Goal: Check status: Check status

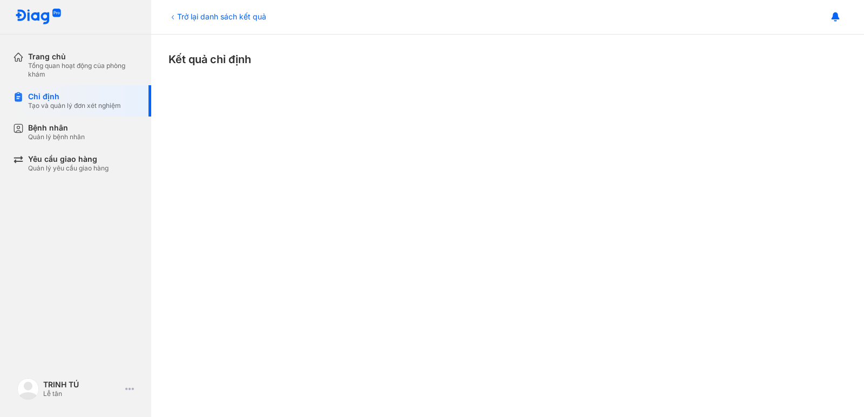
click at [199, 15] on div "Trở lại danh sách kết quả" at bounding box center [218, 16] width 98 height 11
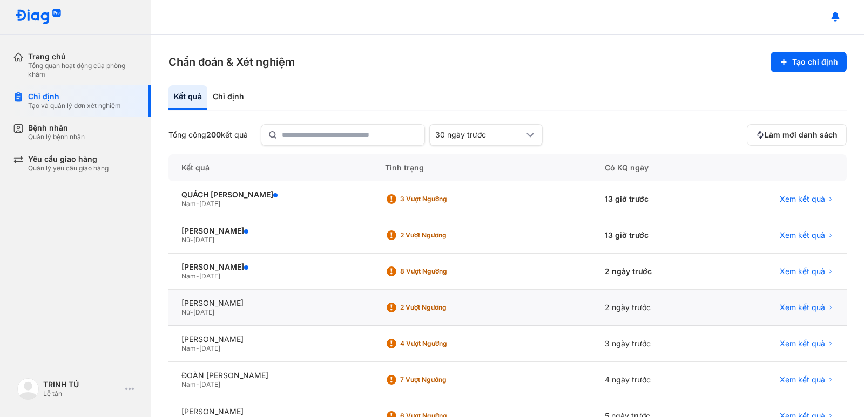
scroll to position [182, 0]
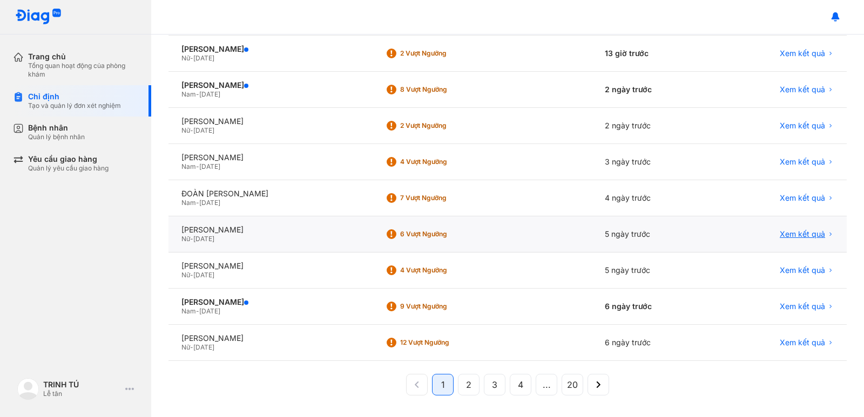
click at [797, 237] on span "Xem kết quả" at bounding box center [802, 235] width 45 height 10
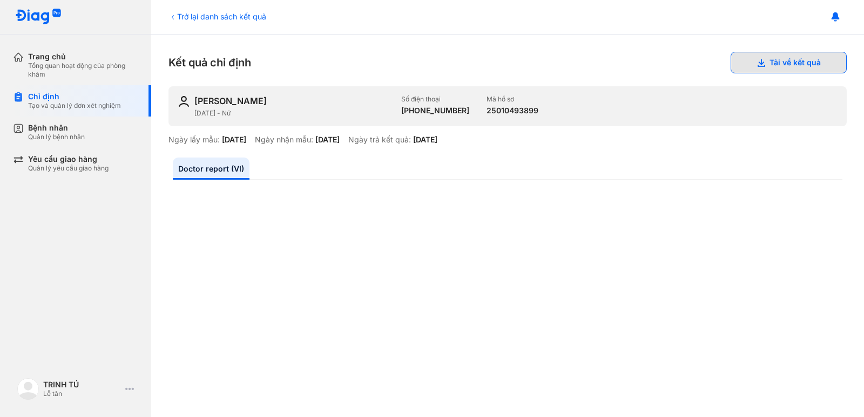
click at [790, 62] on button "Tải về kết quả" at bounding box center [789, 63] width 116 height 22
click at [217, 21] on div "Trở lại danh sách kết quả" at bounding box center [218, 16] width 98 height 11
